Goal: Find specific page/section: Find specific page/section

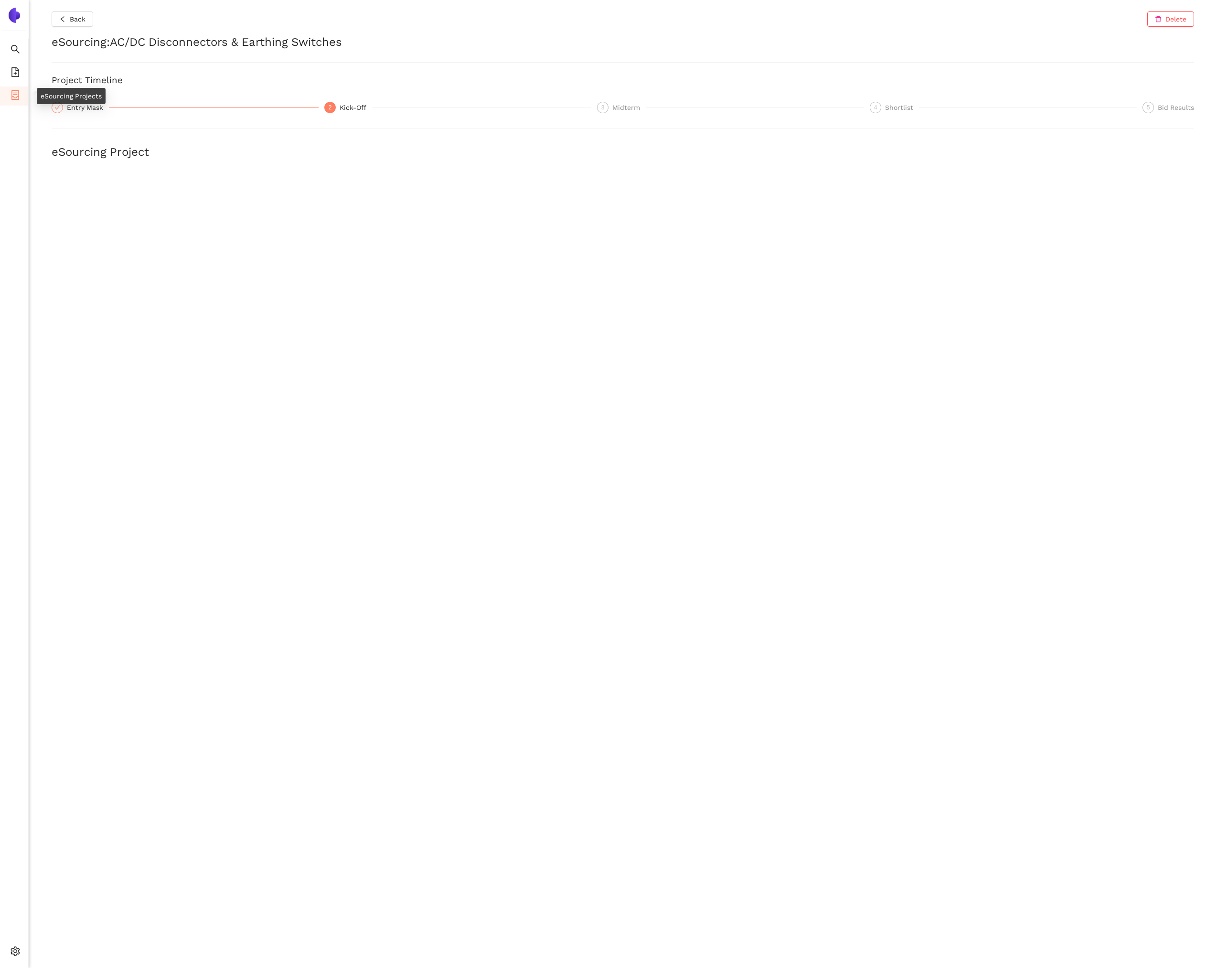
click at [6, 96] on li "eSourcing Projects" at bounding box center [14, 95] width 28 height 19
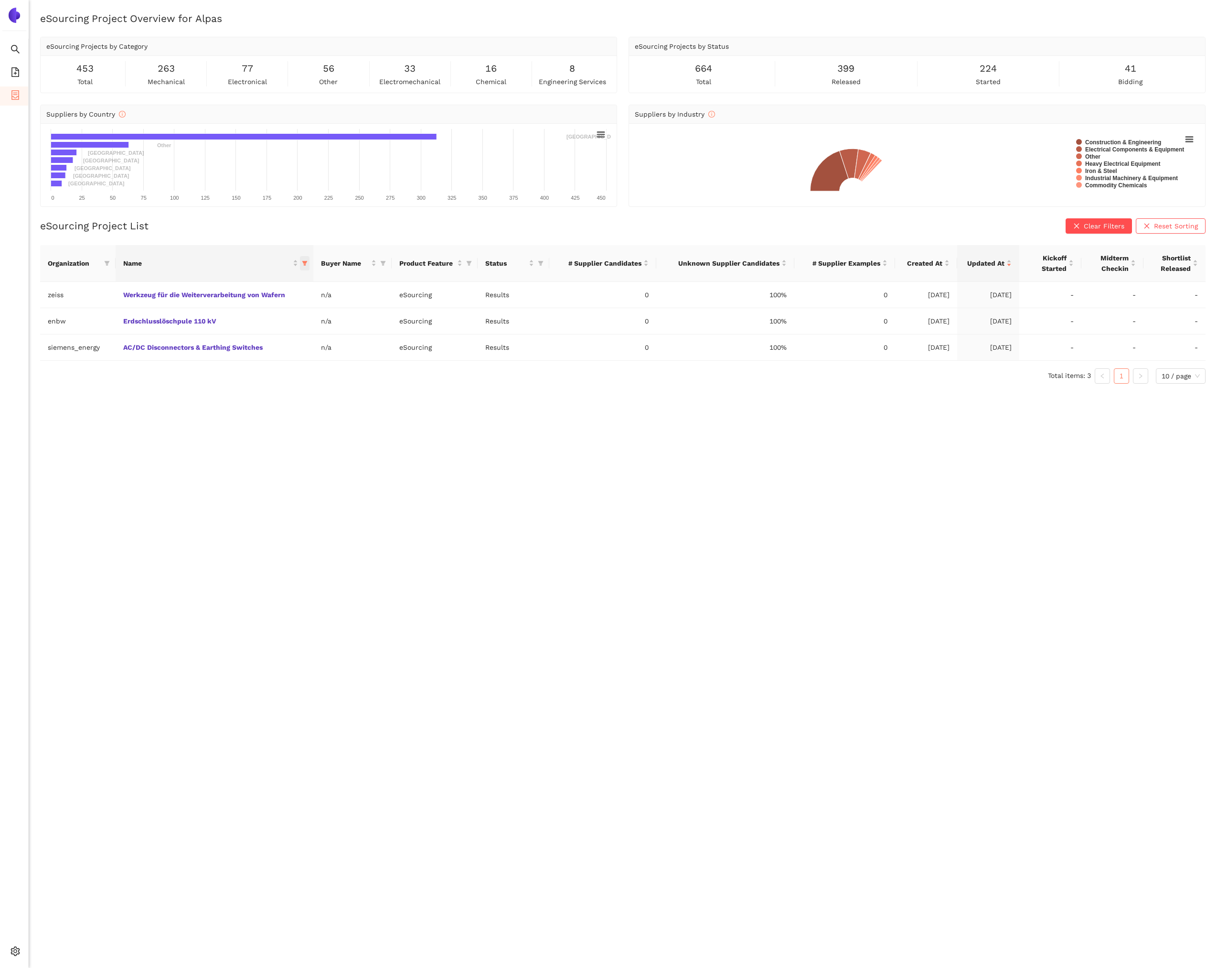
click at [305, 262] on icon "filter" at bounding box center [304, 263] width 5 height 5
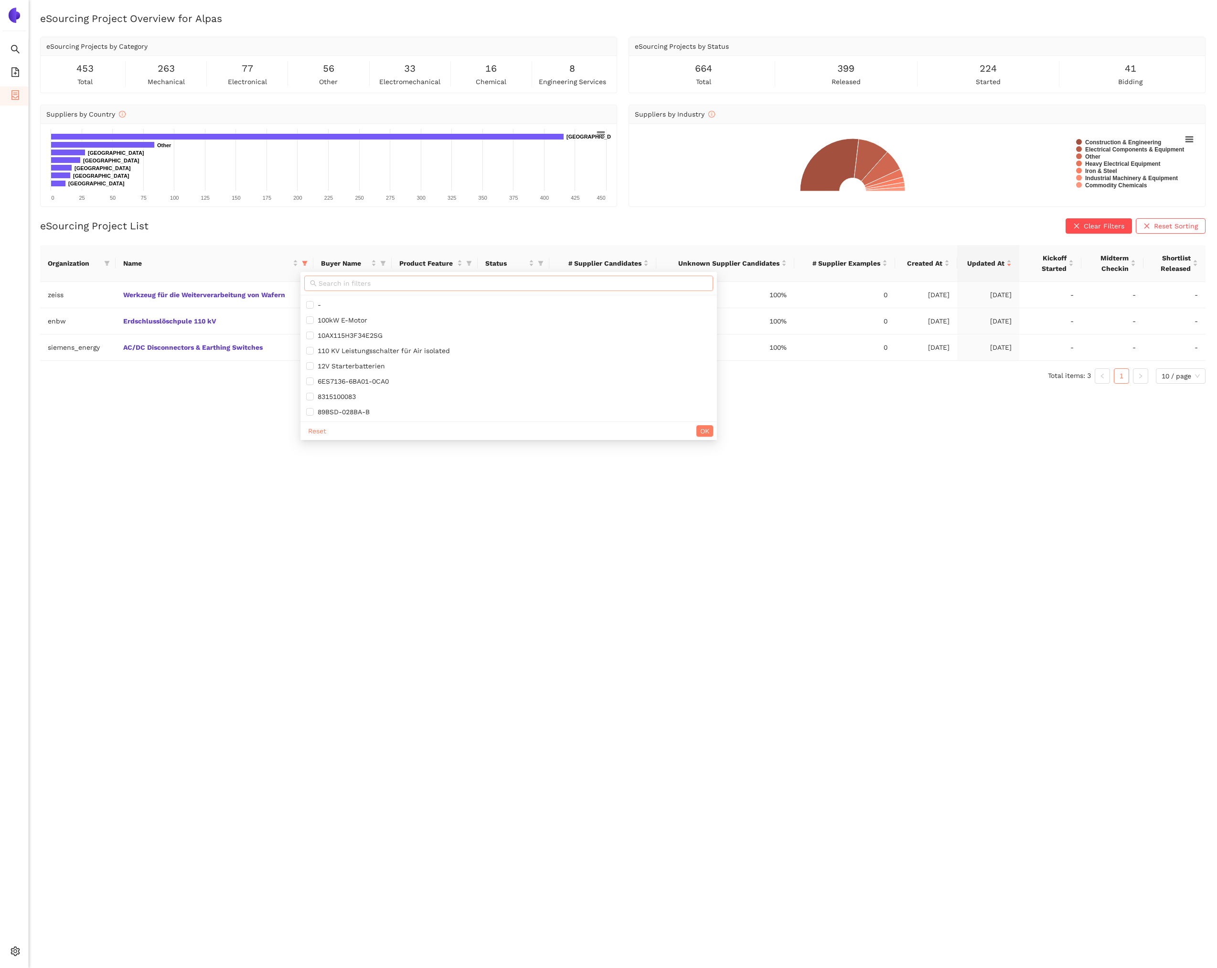
click at [323, 282] on input "text" at bounding box center [513, 283] width 389 height 11
type input "recliner"
drag, startPoint x: 291, startPoint y: 320, endPoint x: 292, endPoint y: 330, distance: 10.0
click at [291, 320] on span "Recliner Tube" at bounding box center [261, 320] width 87 height 11
checkbox input "true"
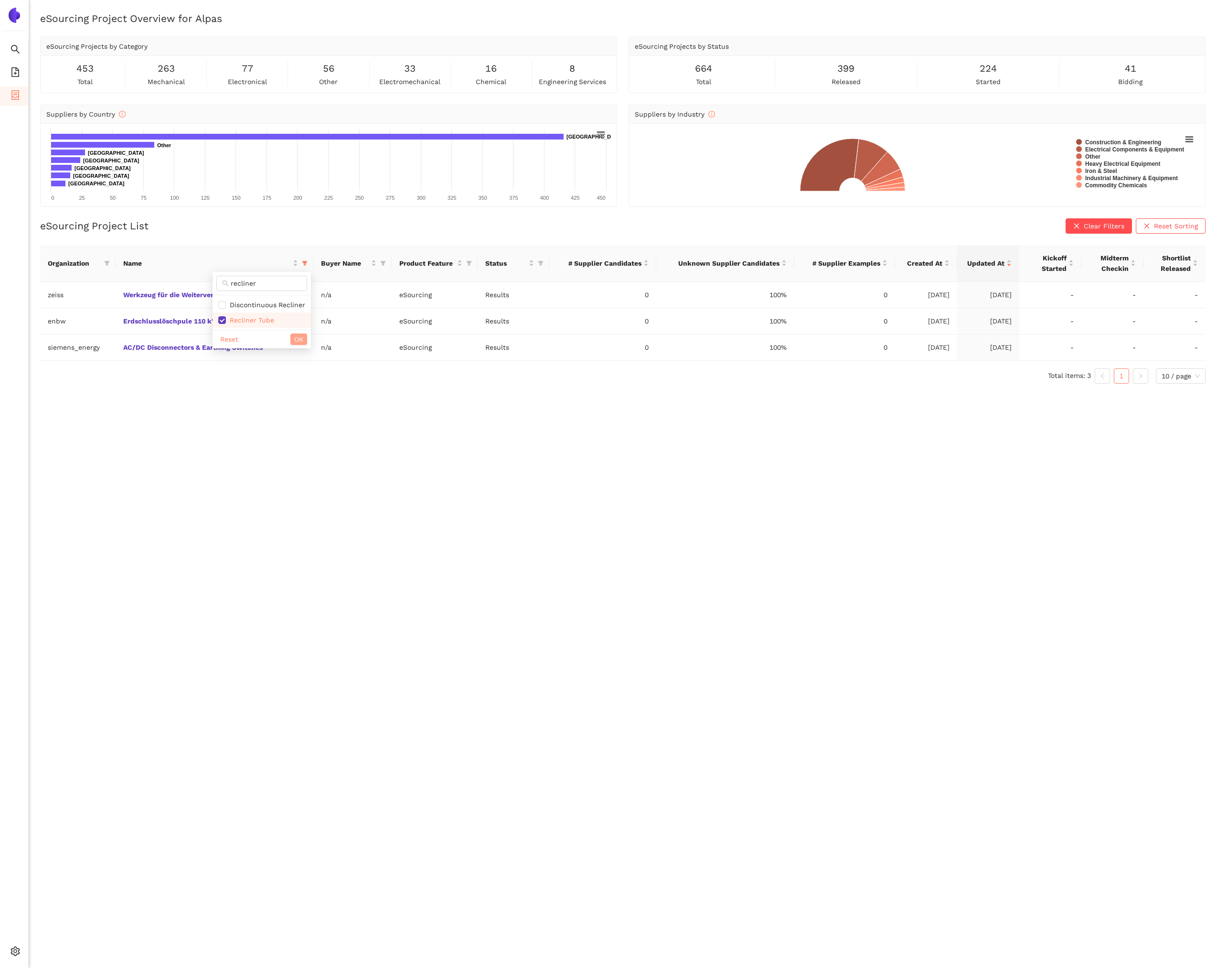
click at [294, 336] on span "OK" at bounding box center [298, 339] width 9 height 11
click at [0, 0] on link "Recliner Tube" at bounding box center [0, 0] width 0 height 0
